Goal: Task Accomplishment & Management: Use online tool/utility

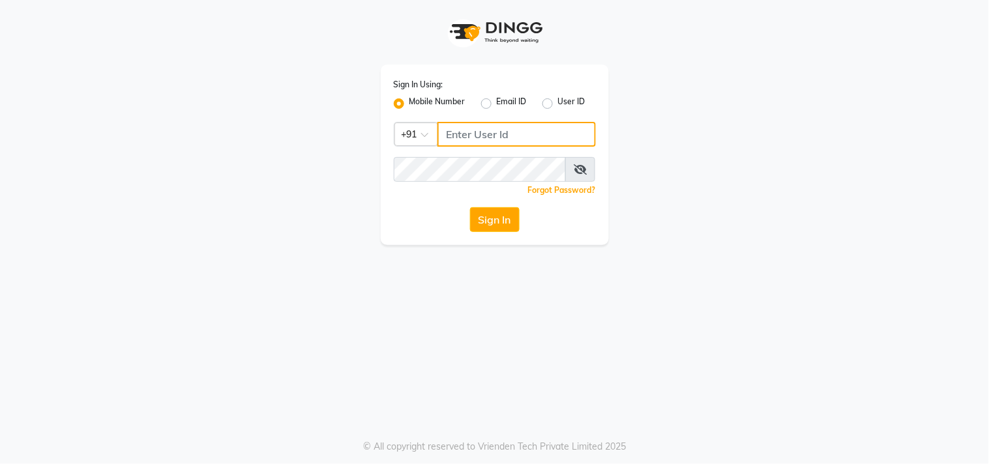
type input "9899801124"
click at [539, 122] on input "9899801124" at bounding box center [517, 134] width 158 height 25
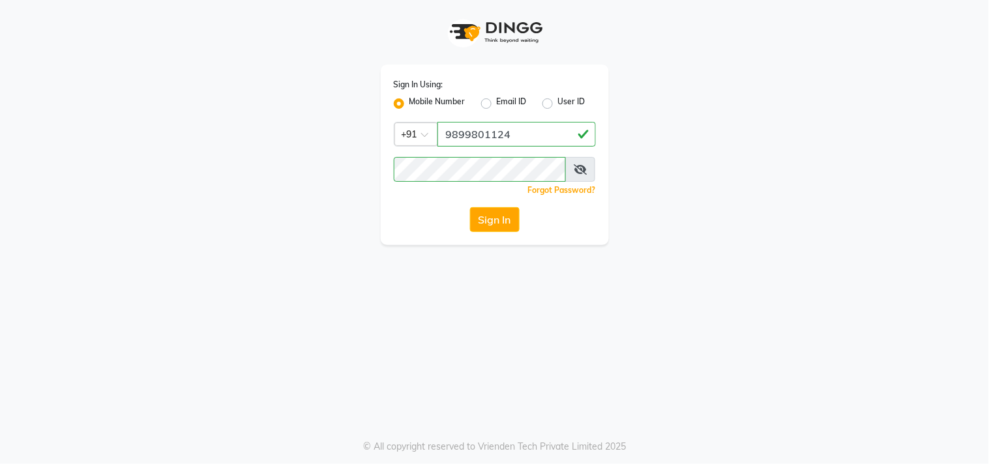
drag, startPoint x: 329, startPoint y: 191, endPoint x: 359, endPoint y: 194, distance: 29.5
click at [329, 191] on div "Sign In Using: Mobile Number Email ID User ID Country Code × [PHONE_NUMBER] Rem…" at bounding box center [495, 122] width 744 height 245
click at [489, 219] on button "Sign In" at bounding box center [495, 219] width 50 height 25
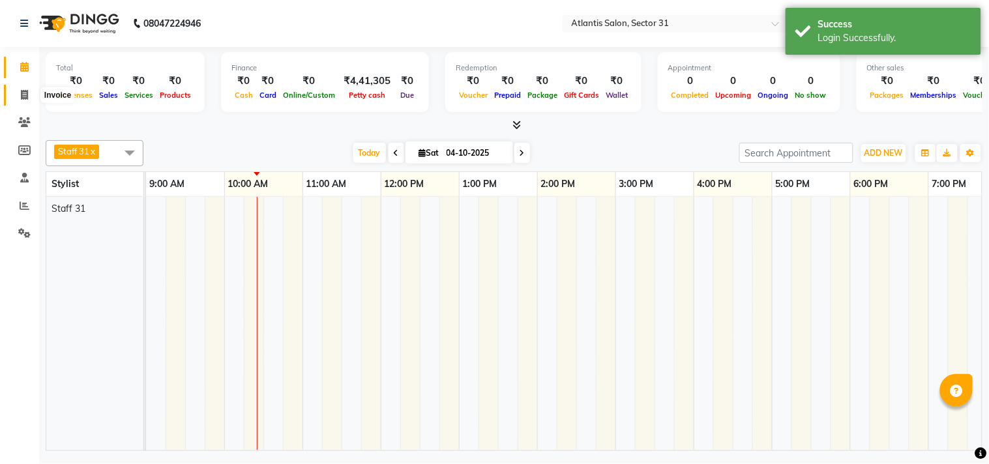
click at [14, 96] on span at bounding box center [24, 95] width 23 height 15
select select "4391"
select select "service"
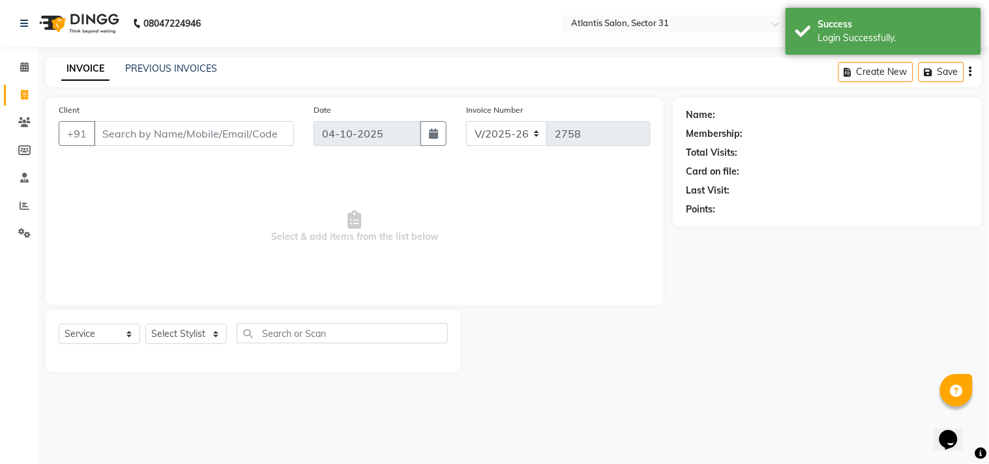
click at [275, 131] on input "Client" at bounding box center [194, 133] width 200 height 25
click at [200, 333] on select "Select Stylist [PERSON_NAME] [PERSON_NAME] Kavita Manager Staff 31 Staff ILD [P…" at bounding box center [186, 334] width 82 height 20
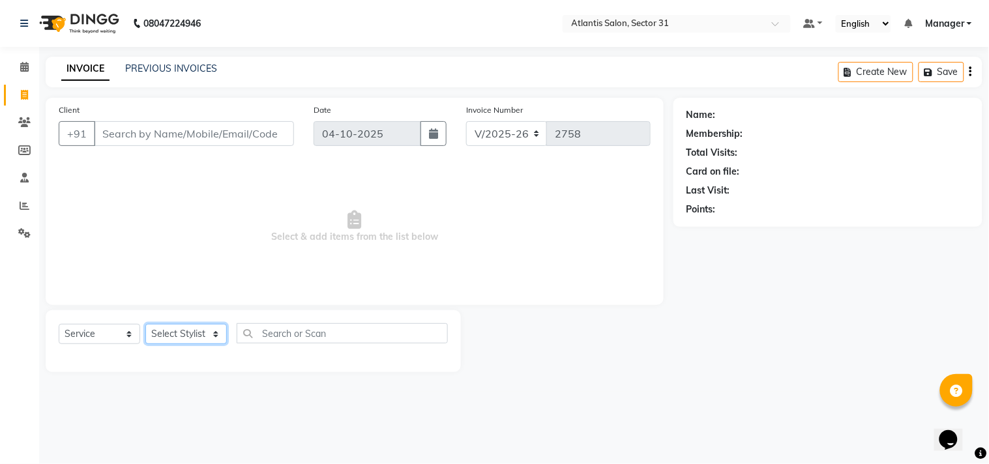
click at [200, 333] on select "Select Stylist [PERSON_NAME] [PERSON_NAME] Kavita Manager Staff 31 Staff ILD [P…" at bounding box center [186, 334] width 82 height 20
click at [87, 177] on span "Select & add items from the list below" at bounding box center [355, 227] width 592 height 130
click at [21, 67] on icon at bounding box center [24, 67] width 8 height 10
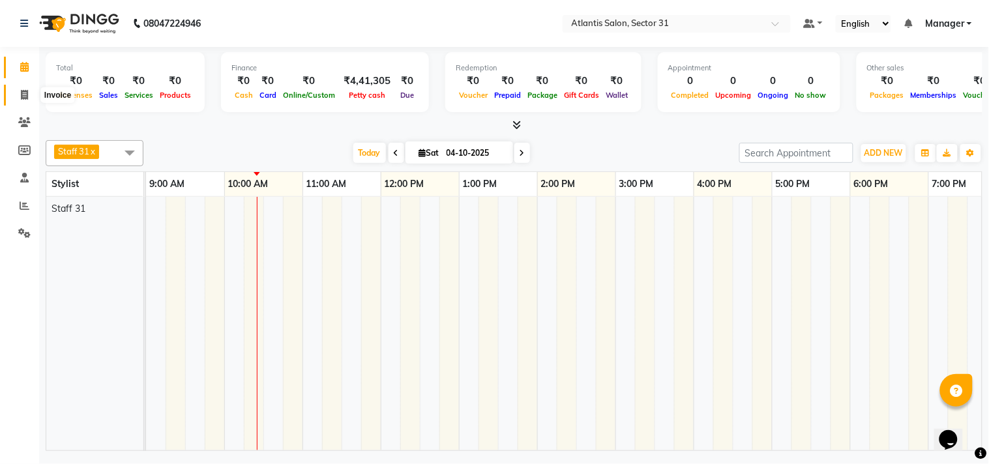
click at [23, 93] on icon at bounding box center [24, 95] width 7 height 10
select select "service"
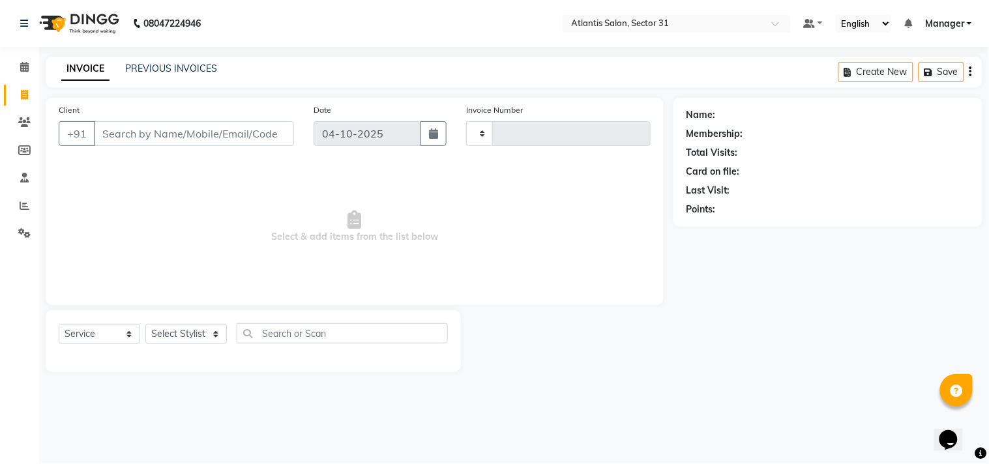
type input "2758"
select select "4391"
type input "."
